Goal: Use online tool/utility: Utilize a website feature to perform a specific function

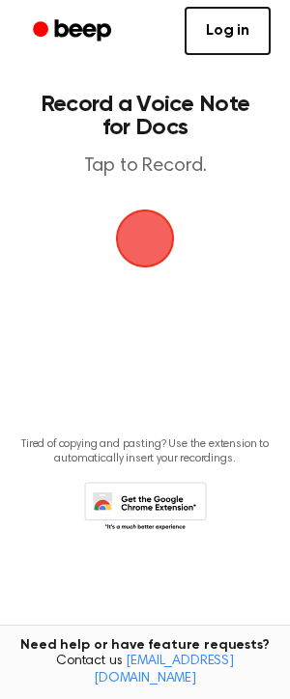
click at [142, 234] on span "button" at bounding box center [144, 238] width 79 height 79
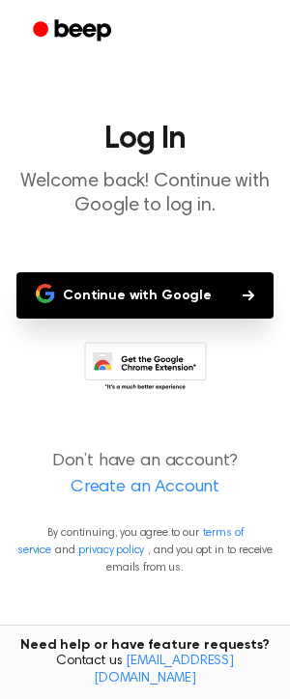
click at [143, 290] on button "Continue with Google" at bounding box center [144, 295] width 257 height 46
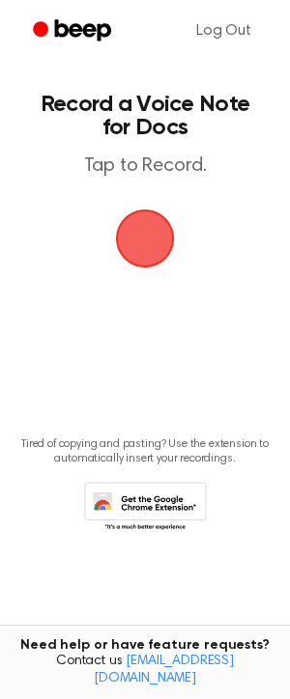
click at [153, 249] on span "button" at bounding box center [145, 238] width 91 height 91
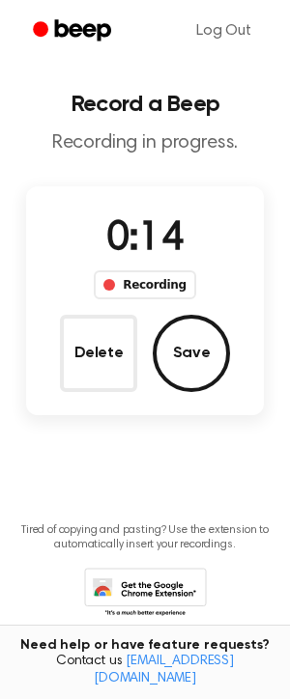
click at [192, 358] on button "Save" at bounding box center [191, 353] width 77 height 77
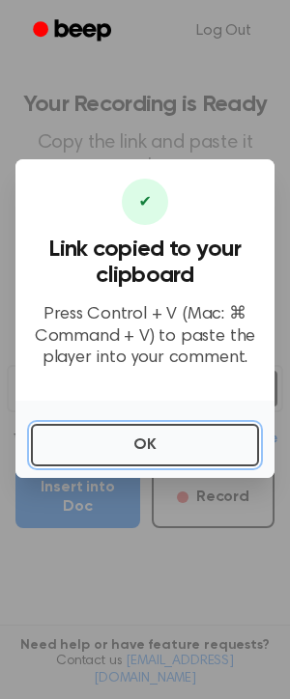
click at [157, 442] on button "OK" at bounding box center [145, 445] width 228 height 43
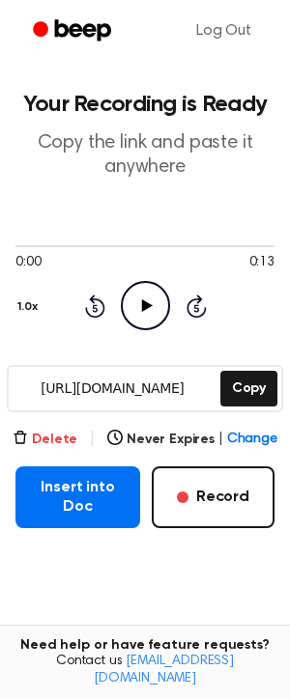
click at [70, 434] on button "Delete" at bounding box center [45, 440] width 65 height 20
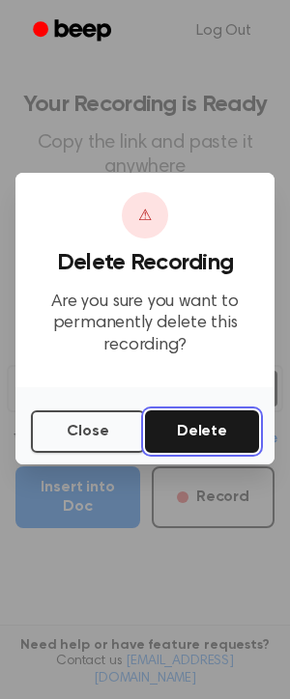
click at [178, 429] on button "Delete" at bounding box center [202, 432] width 114 height 43
